Goal: Task Accomplishment & Management: Complete application form

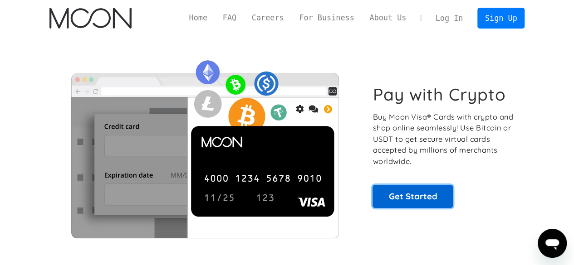
click at [414, 199] on link "Get Started" at bounding box center [413, 196] width 80 height 23
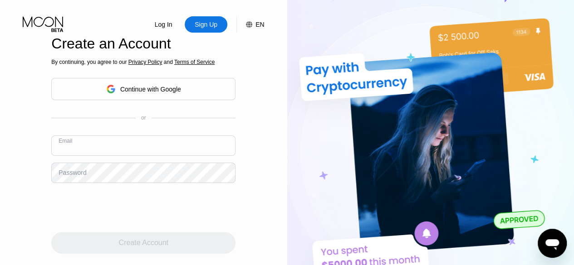
click at [167, 151] on input "text" at bounding box center [143, 146] width 184 height 20
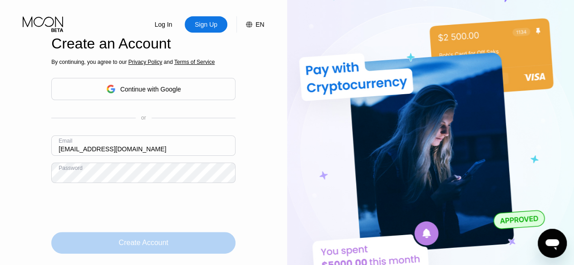
click at [192, 252] on div "Create Account" at bounding box center [143, 243] width 184 height 22
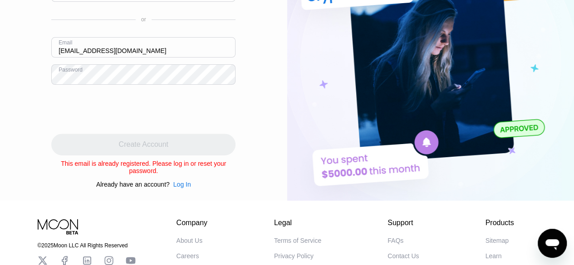
scroll to position [92, 0]
click at [197, 52] on input "[EMAIL_ADDRESS][DOMAIN_NAME]" at bounding box center [143, 47] width 184 height 20
drag, startPoint x: 197, startPoint y: 52, endPoint x: 171, endPoint y: 143, distance: 94.8
click at [171, 143] on div "Create Account" at bounding box center [143, 144] width 184 height 22
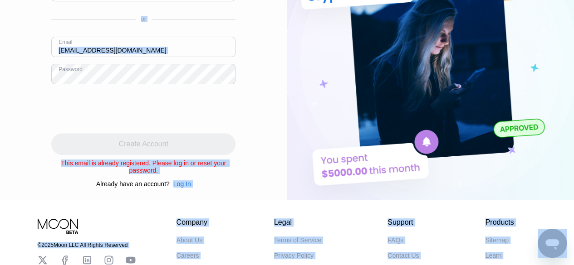
click at [143, 56] on input "[EMAIL_ADDRESS][DOMAIN_NAME]" at bounding box center [143, 47] width 184 height 20
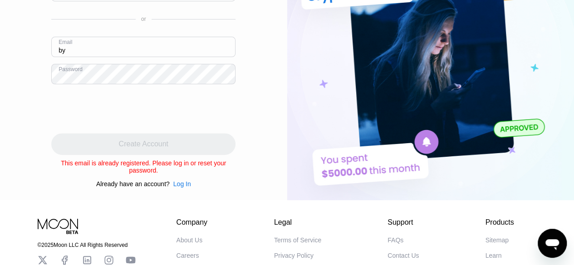
type input "b"
click at [267, 107] on div "Log In Sign Up EN Language English Save Create an Account By continuing, you ag…" at bounding box center [143, 54] width 287 height 292
click at [159, 49] on input "text" at bounding box center [143, 47] width 184 height 20
paste input "[EMAIL_ADDRESS][DOMAIN_NAME]"
type input "[EMAIL_ADDRESS][DOMAIN_NAME]"
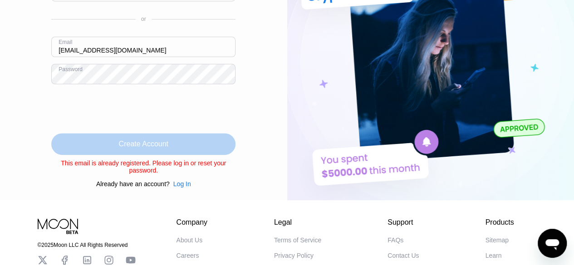
click at [133, 143] on div "Create Account" at bounding box center [143, 144] width 49 height 9
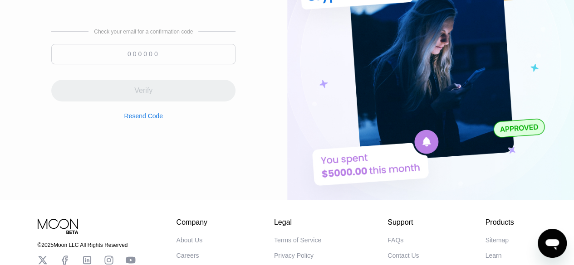
click at [169, 58] on input at bounding box center [143, 54] width 184 height 20
paste input "226031"
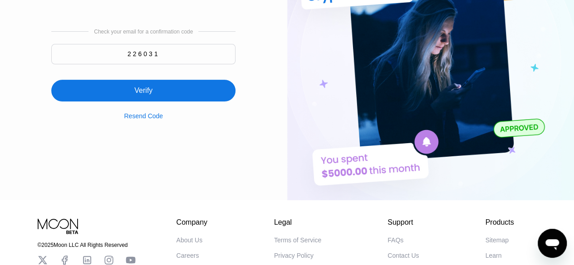
type input "226031"
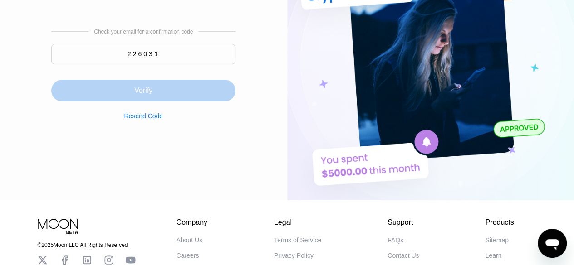
click at [152, 98] on div "Verify" at bounding box center [143, 91] width 184 height 22
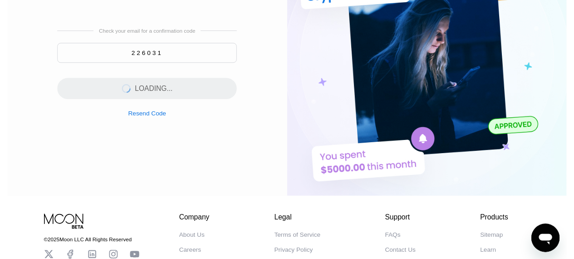
scroll to position [0, 0]
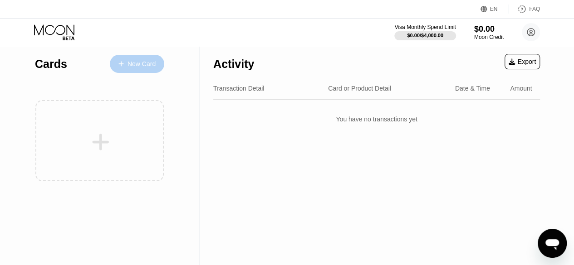
click at [129, 66] on div "New Card" at bounding box center [142, 64] width 28 height 8
click at [137, 62] on div "New Card" at bounding box center [142, 64] width 28 height 8
